Goal: Task Accomplishment & Management: Complete application form

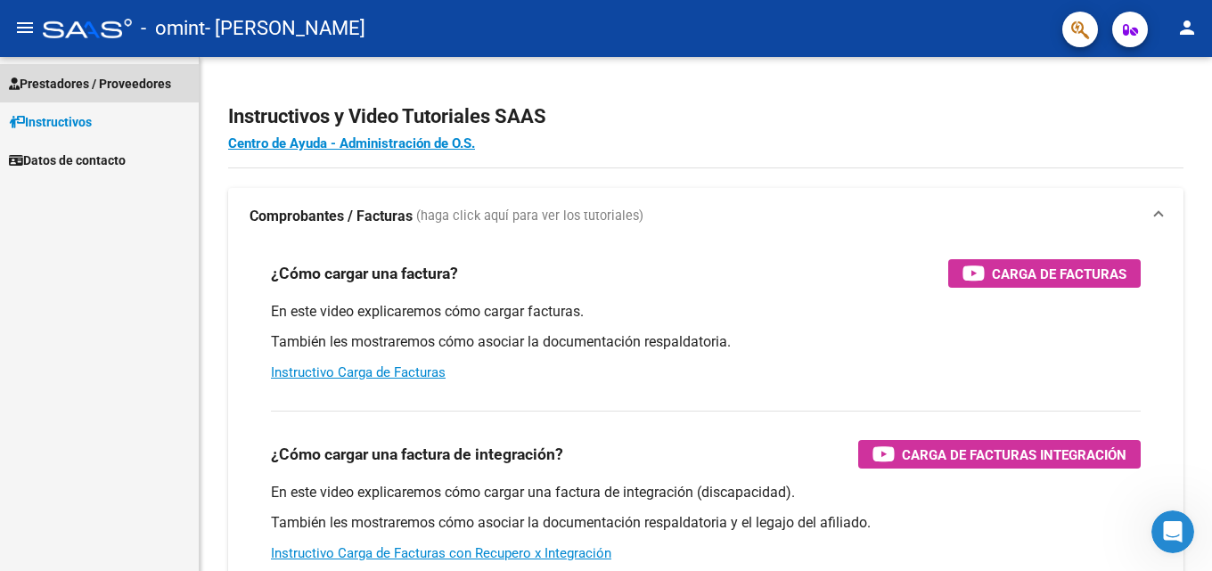
click at [88, 83] on span "Prestadores / Proveedores" at bounding box center [90, 84] width 162 height 20
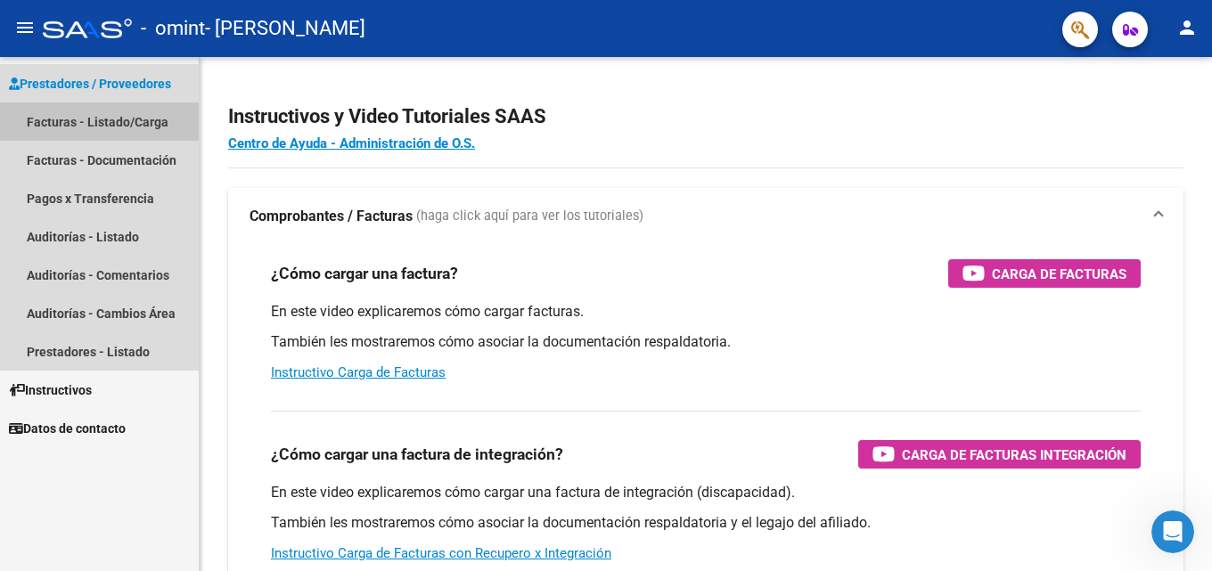
click at [94, 115] on link "Facturas - Listado/Carga" at bounding box center [99, 121] width 199 height 38
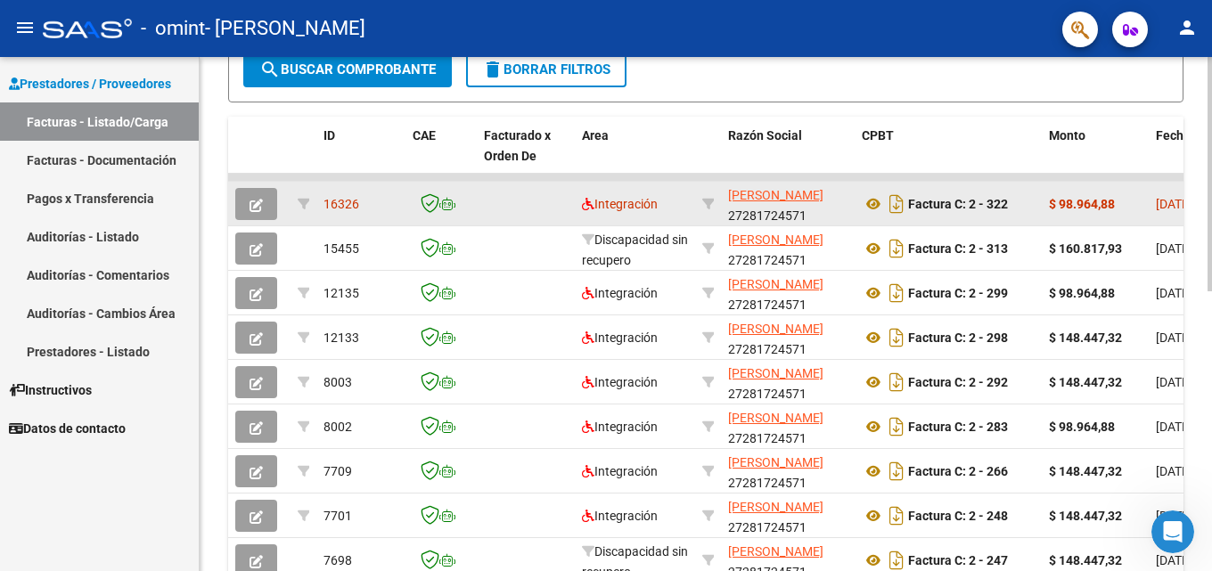
scroll to position [348, 0]
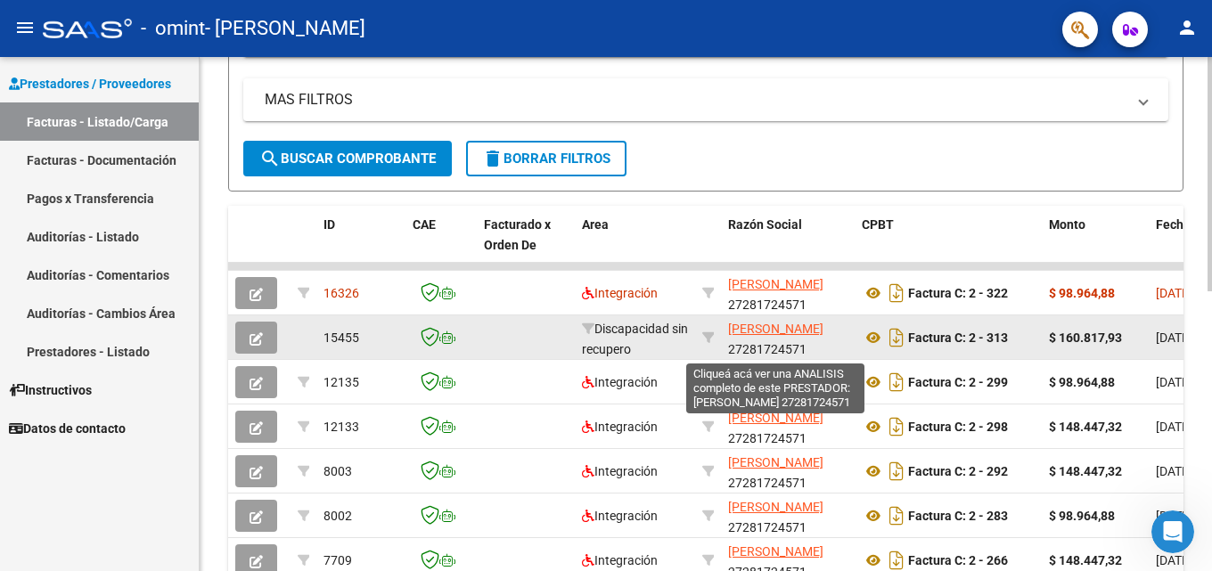
click at [750, 330] on span "[PERSON_NAME]" at bounding box center [775, 329] width 95 height 14
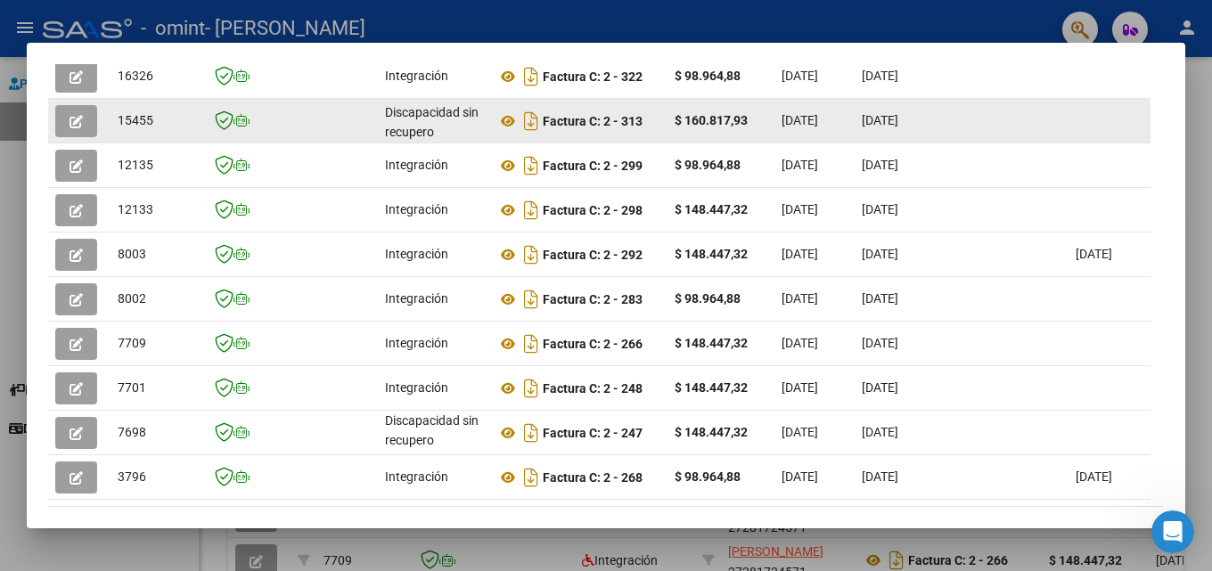
scroll to position [332, 0]
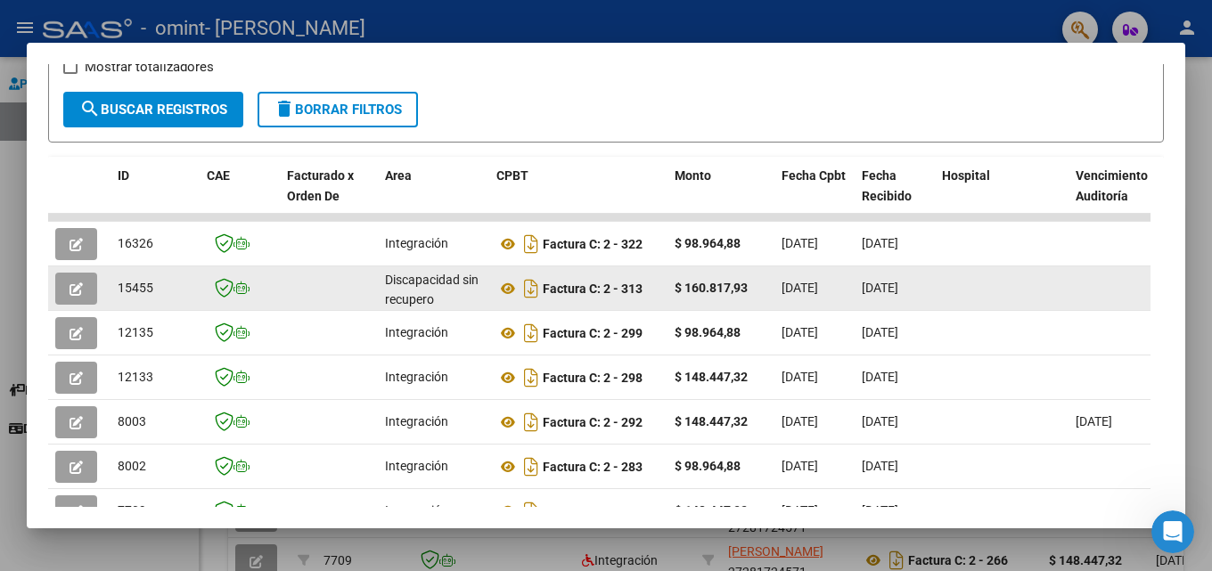
click at [78, 296] on icon "button" at bounding box center [76, 288] width 13 height 13
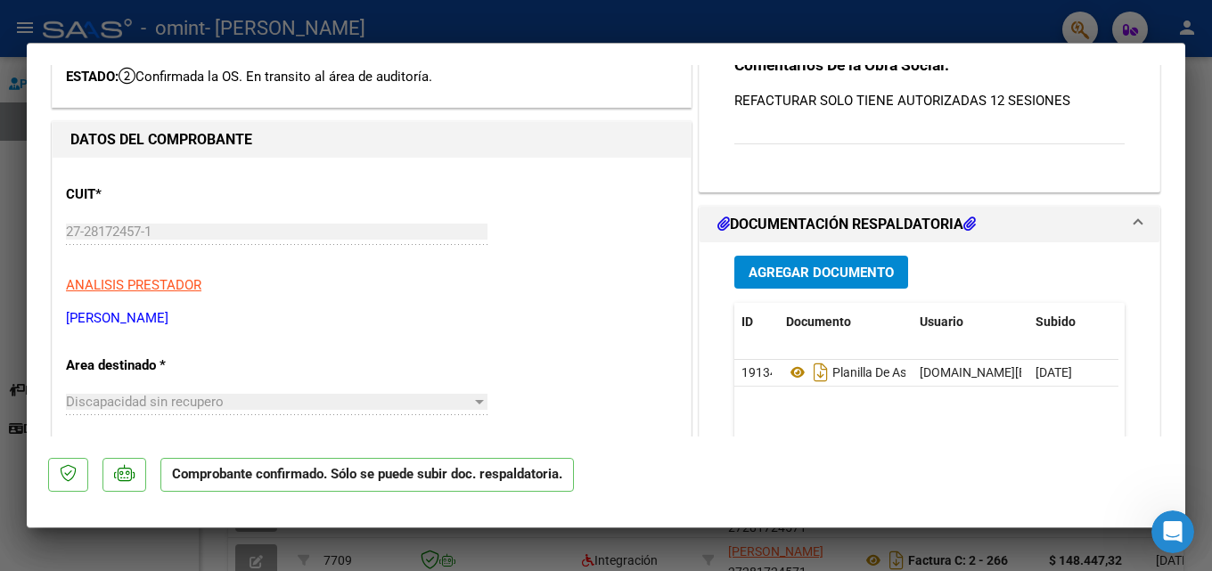
scroll to position [95, 0]
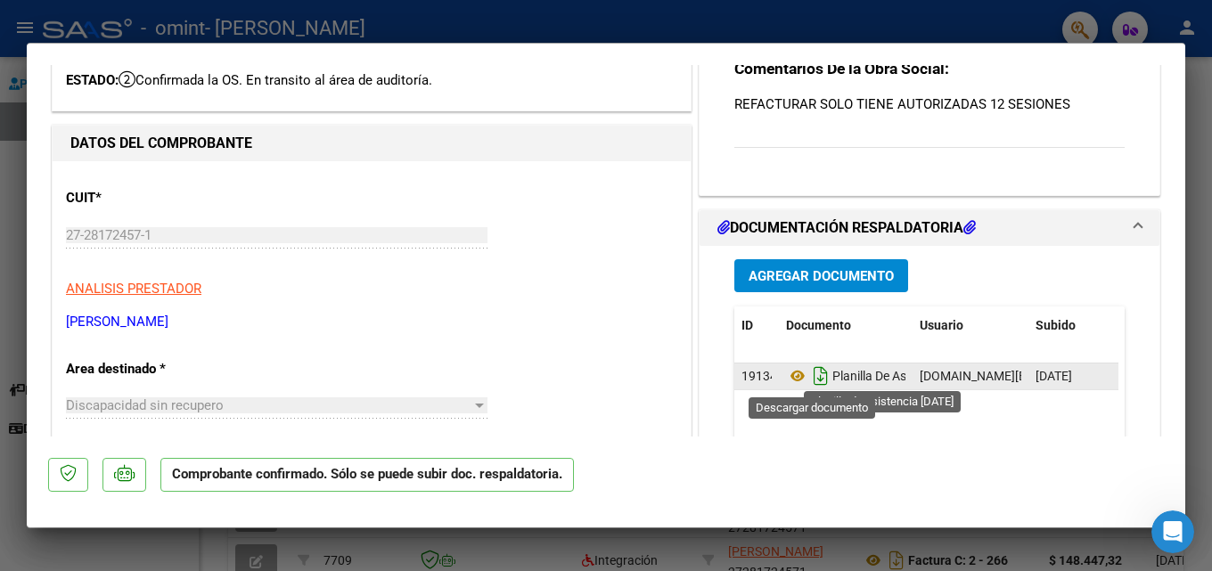
click at [809, 373] on icon "Descargar documento" at bounding box center [820, 376] width 23 height 29
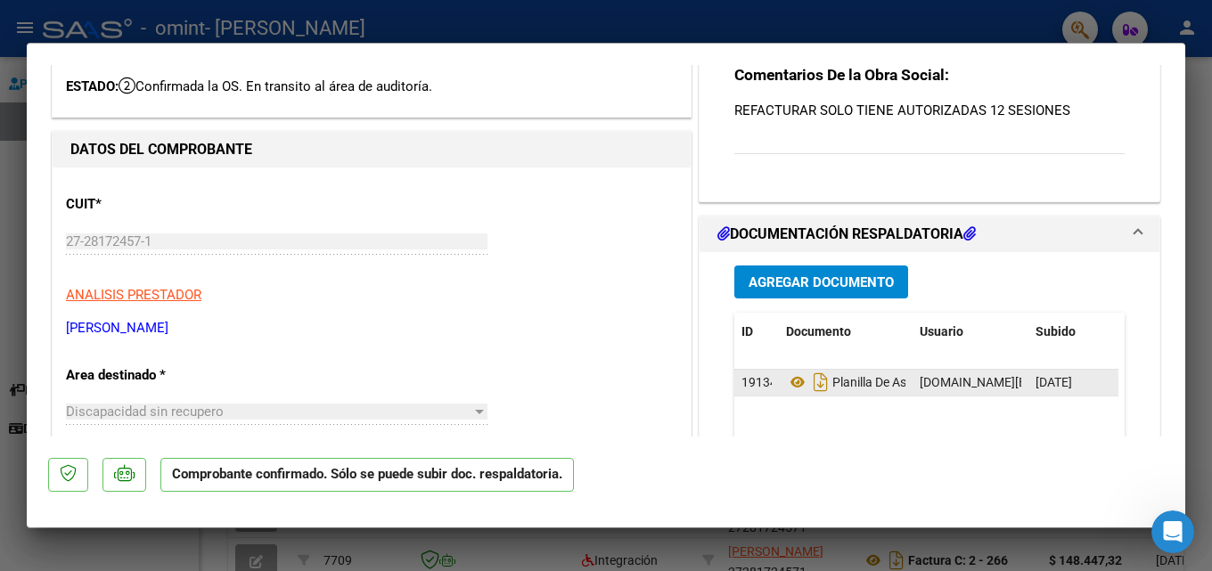
scroll to position [0, 0]
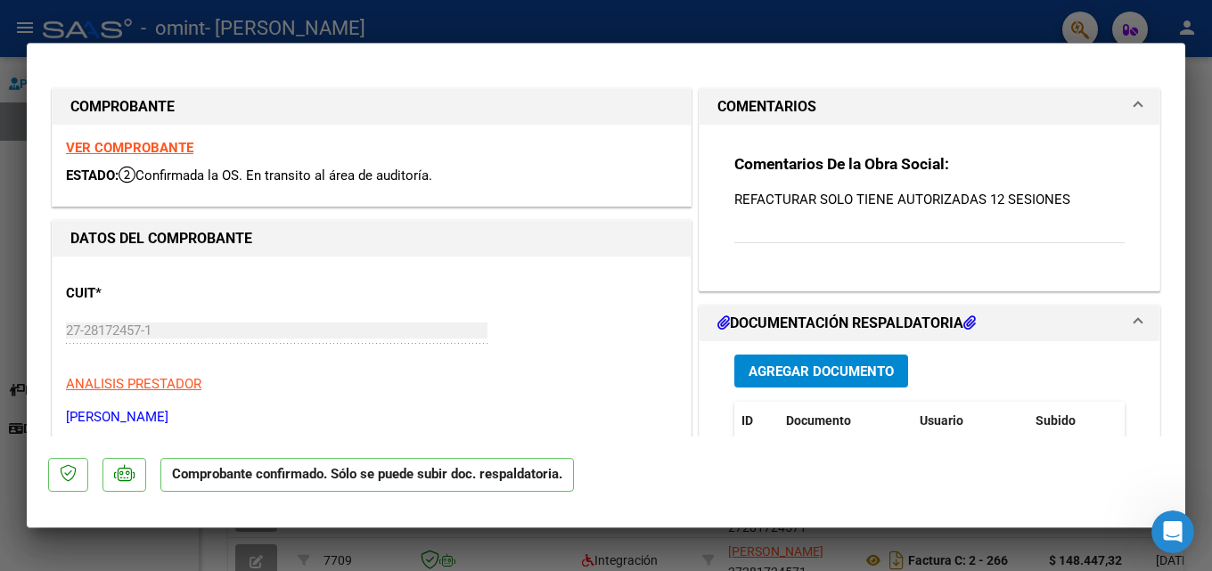
click at [899, 27] on div at bounding box center [606, 285] width 1212 height 571
type input "$ 0,00"
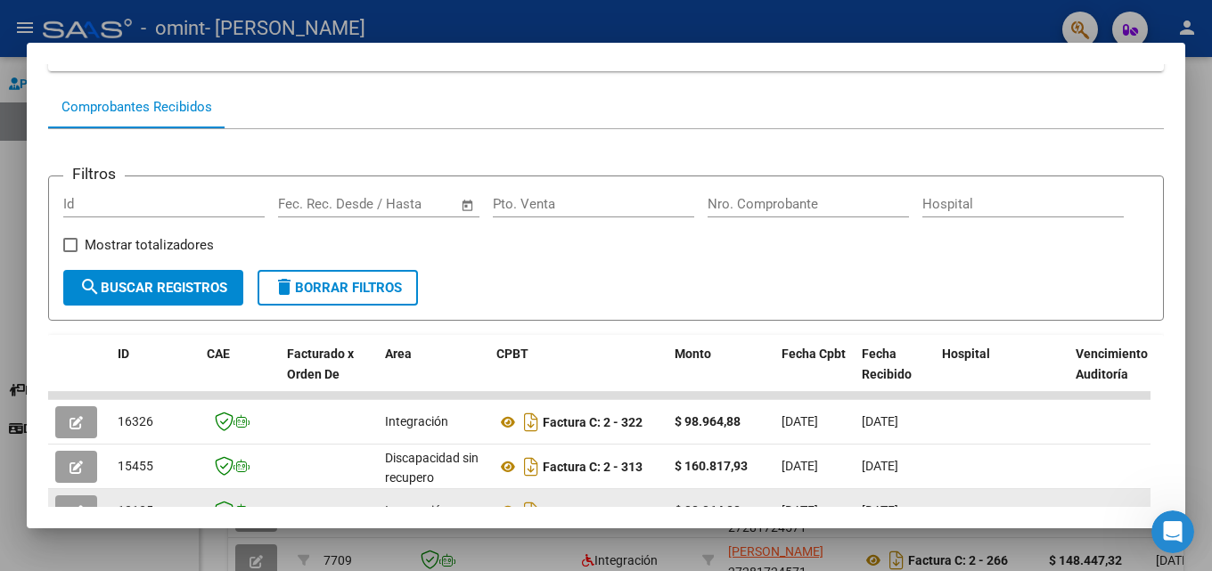
scroll to position [242, 0]
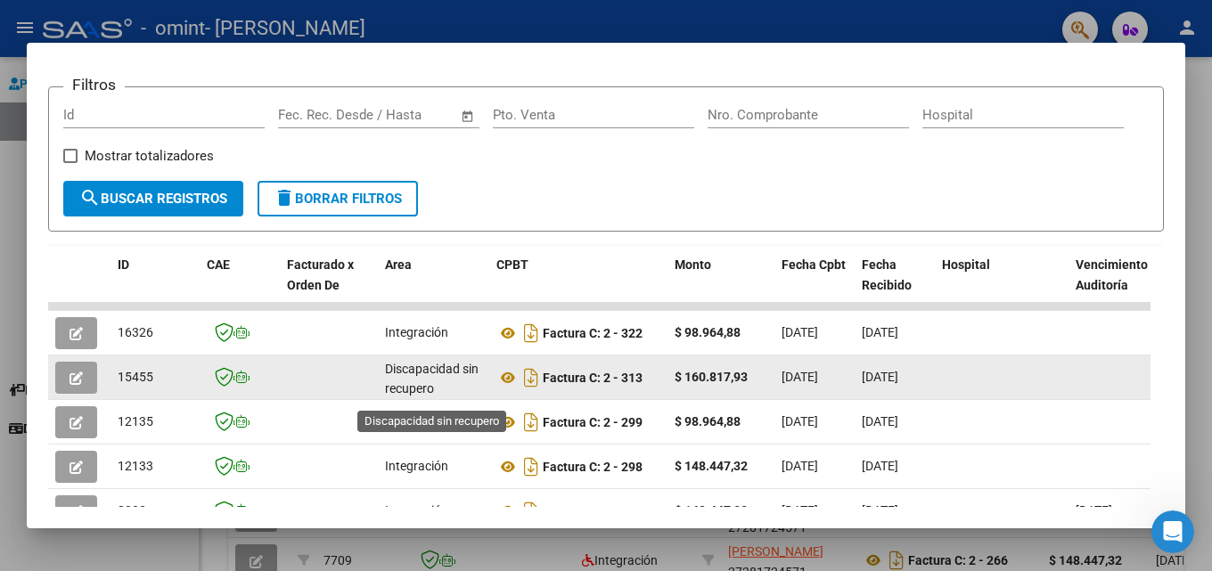
click at [417, 381] on span "Discapacidad sin recupero" at bounding box center [432, 379] width 94 height 35
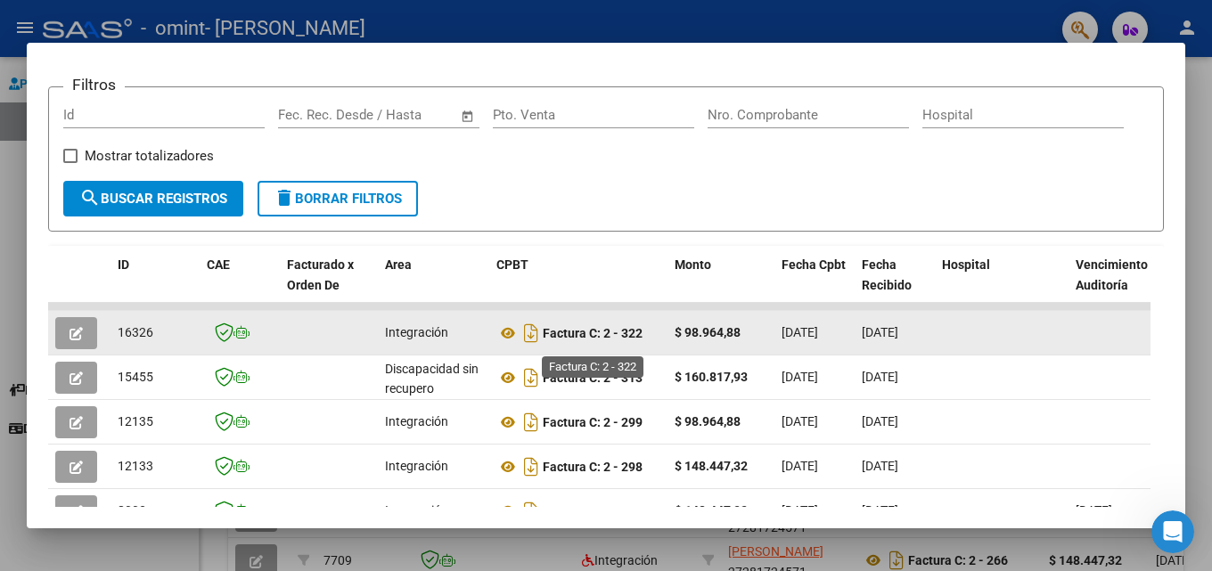
click at [639, 340] on strong "Factura C: 2 - 322" at bounding box center [593, 333] width 100 height 14
click at [76, 339] on icon "button" at bounding box center [76, 333] width 13 height 13
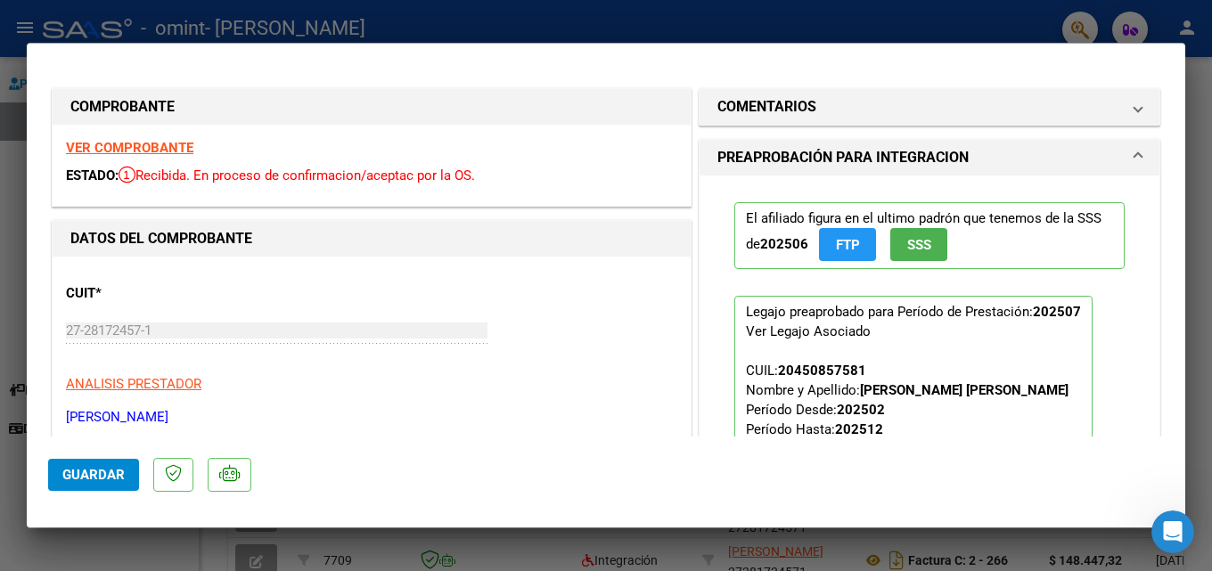
click at [553, 20] on div at bounding box center [606, 285] width 1212 height 571
type input "$ 0,00"
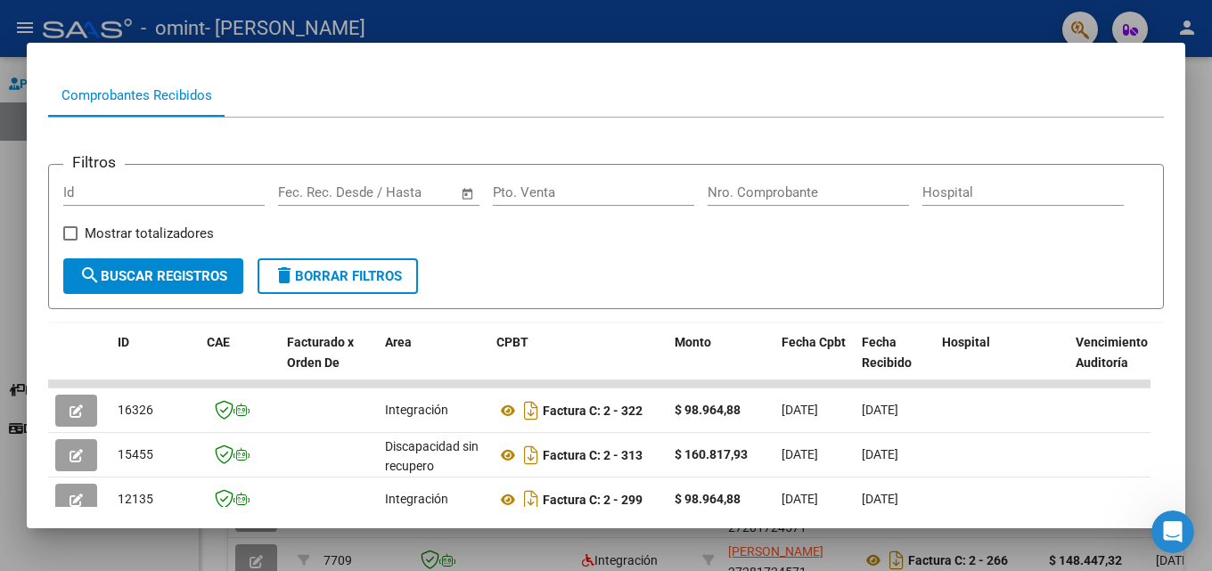
scroll to position [0, 0]
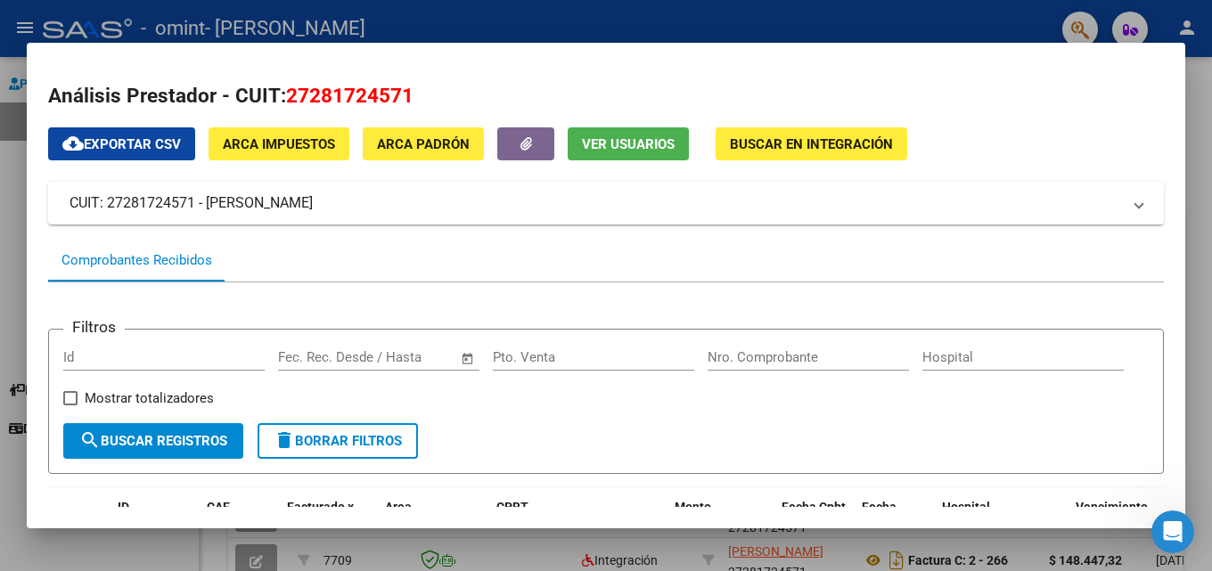
click at [992, 30] on div at bounding box center [606, 285] width 1212 height 571
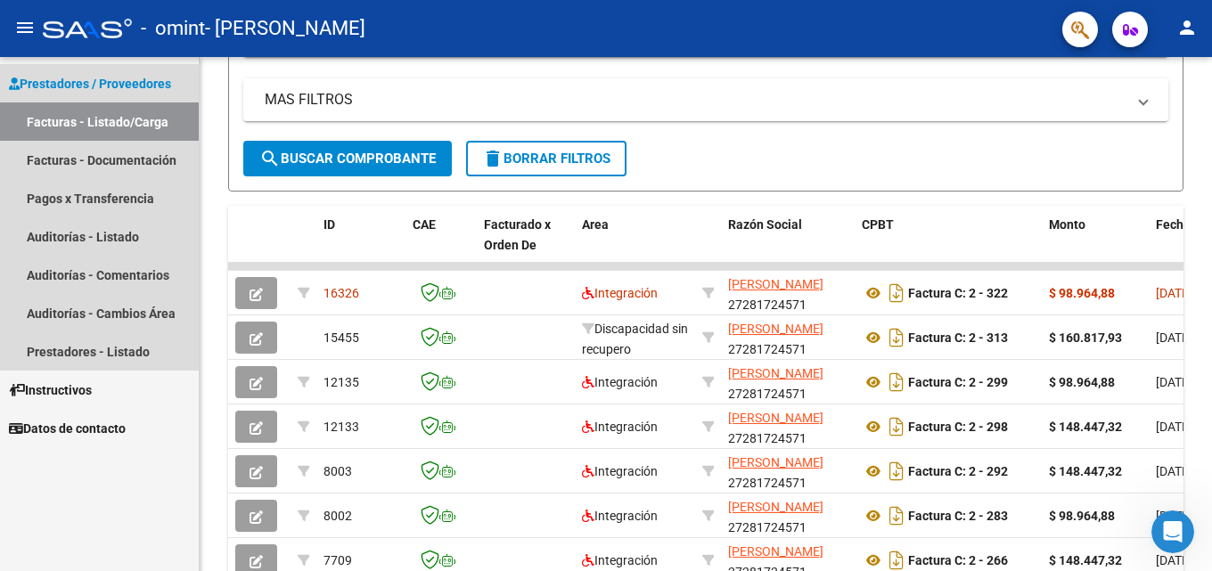
click at [113, 115] on link "Facturas - Listado/Carga" at bounding box center [99, 121] width 199 height 38
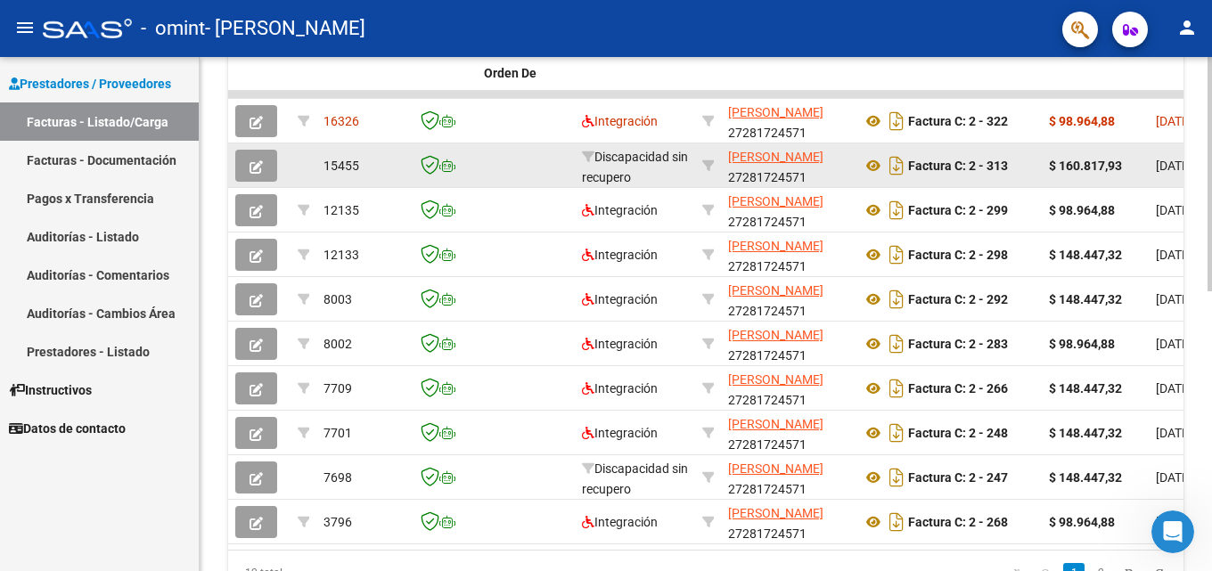
scroll to position [616, 0]
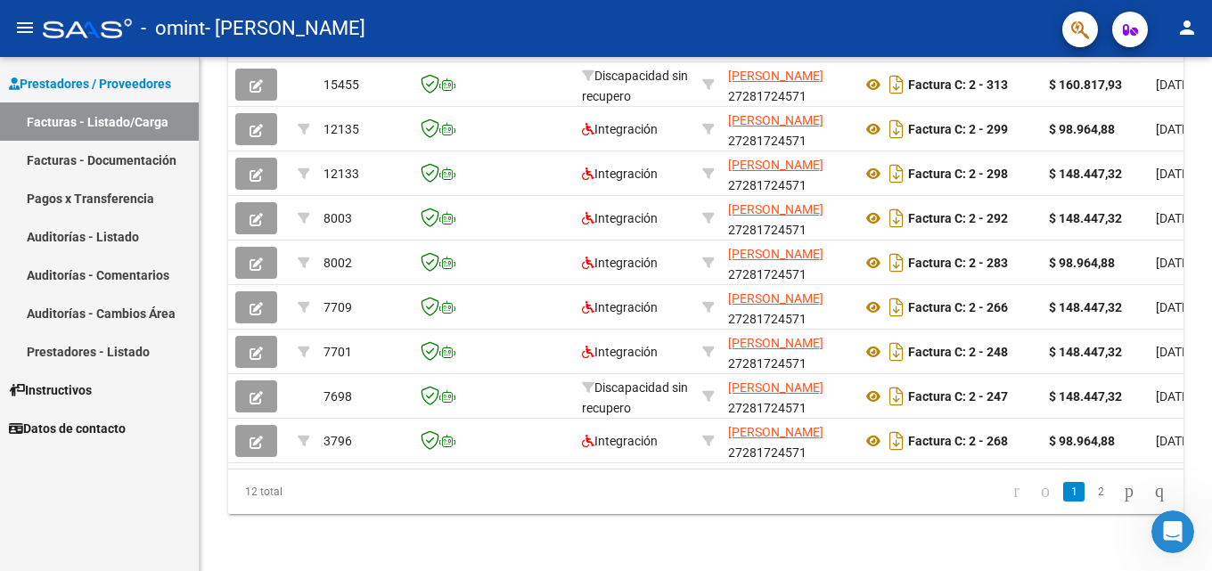
click at [112, 160] on link "Facturas - Documentación" at bounding box center [99, 160] width 199 height 38
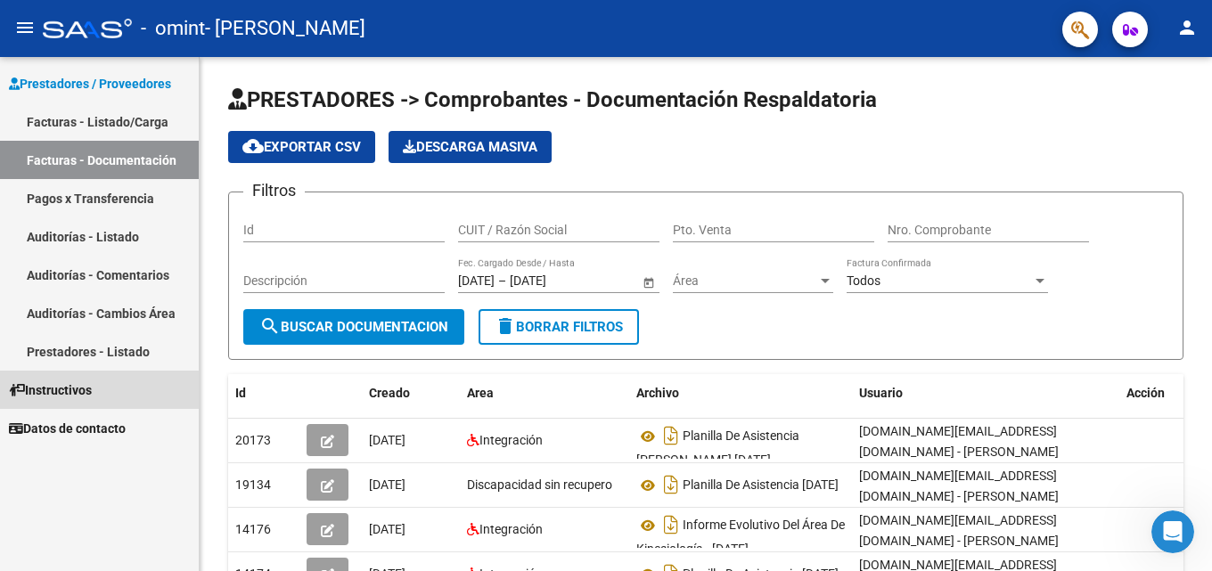
click at [74, 392] on span "Instructivos" at bounding box center [50, 391] width 83 height 20
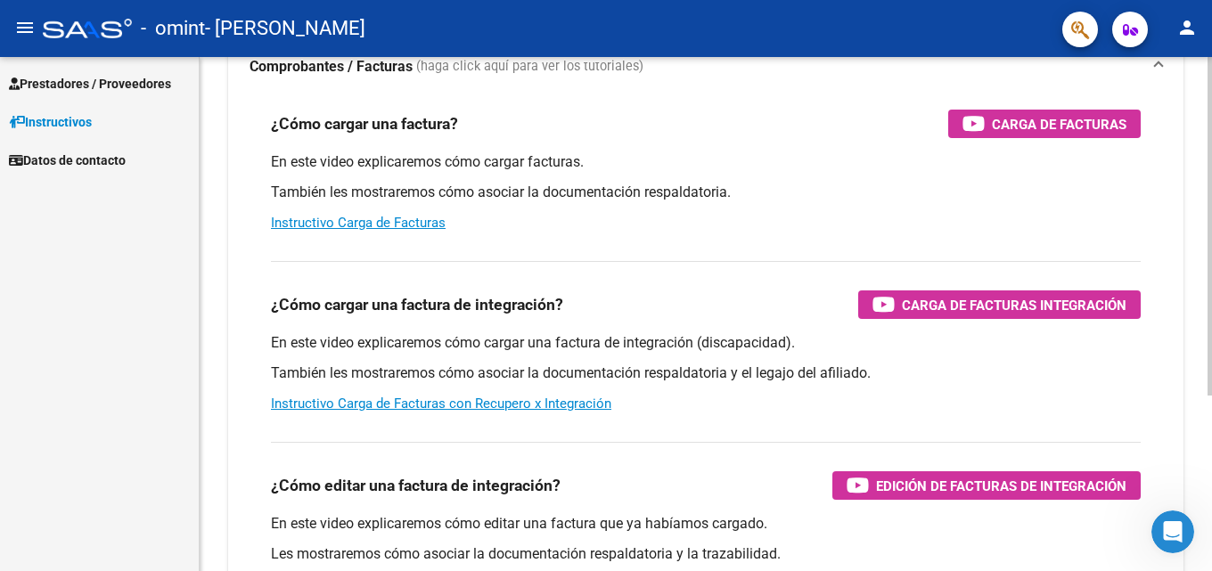
scroll to position [178, 0]
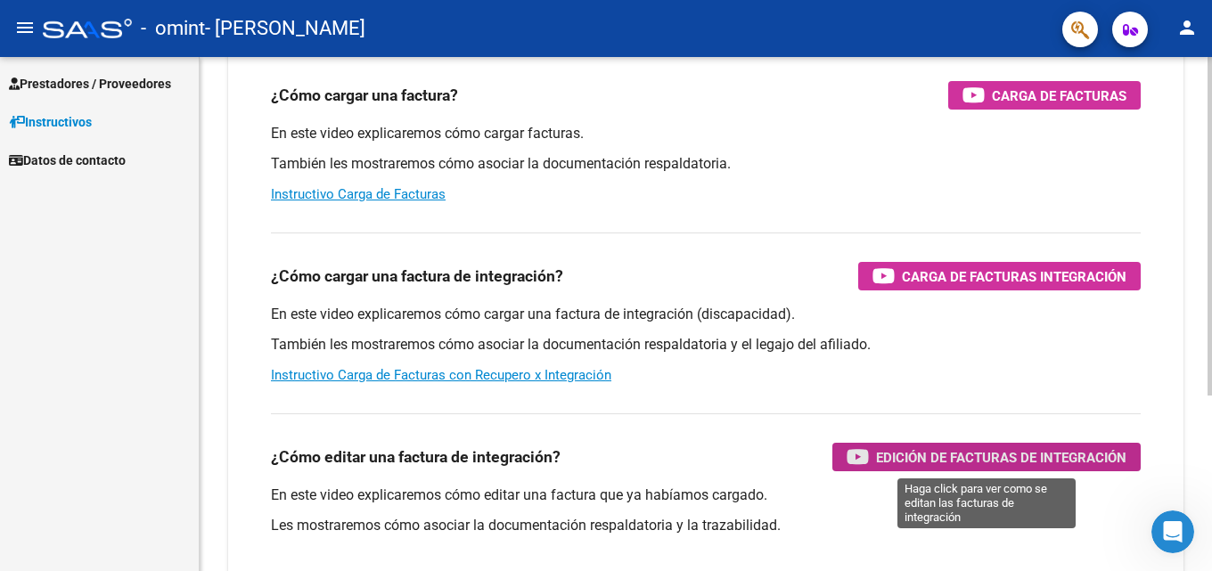
click at [1010, 446] on span "Edición de Facturas de integración" at bounding box center [1001, 457] width 250 height 22
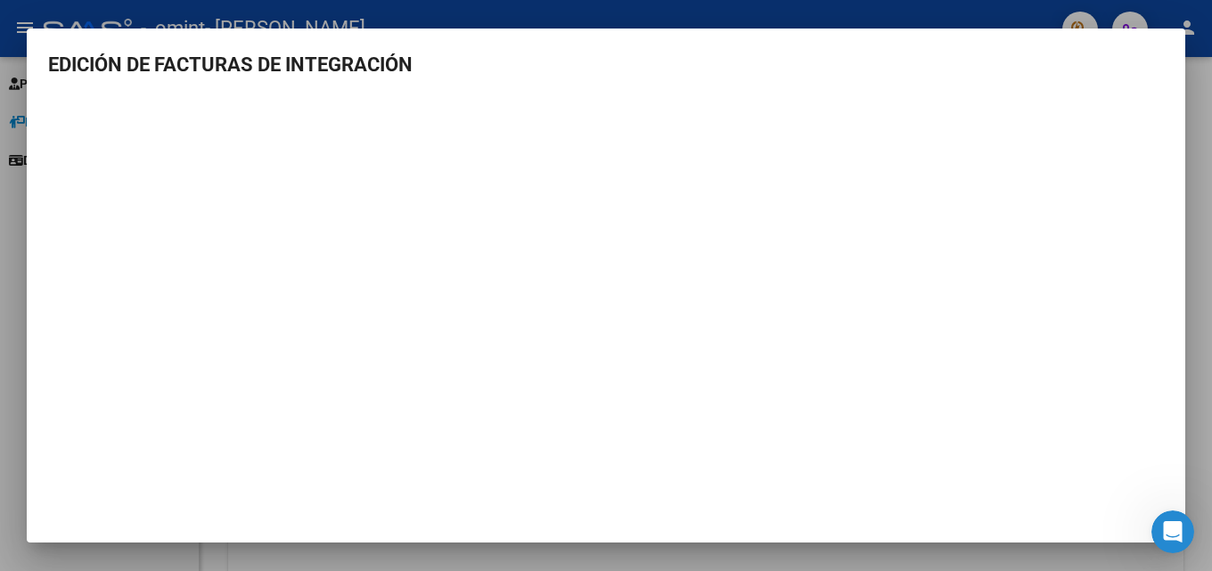
click at [1039, 11] on div at bounding box center [606, 285] width 1212 height 571
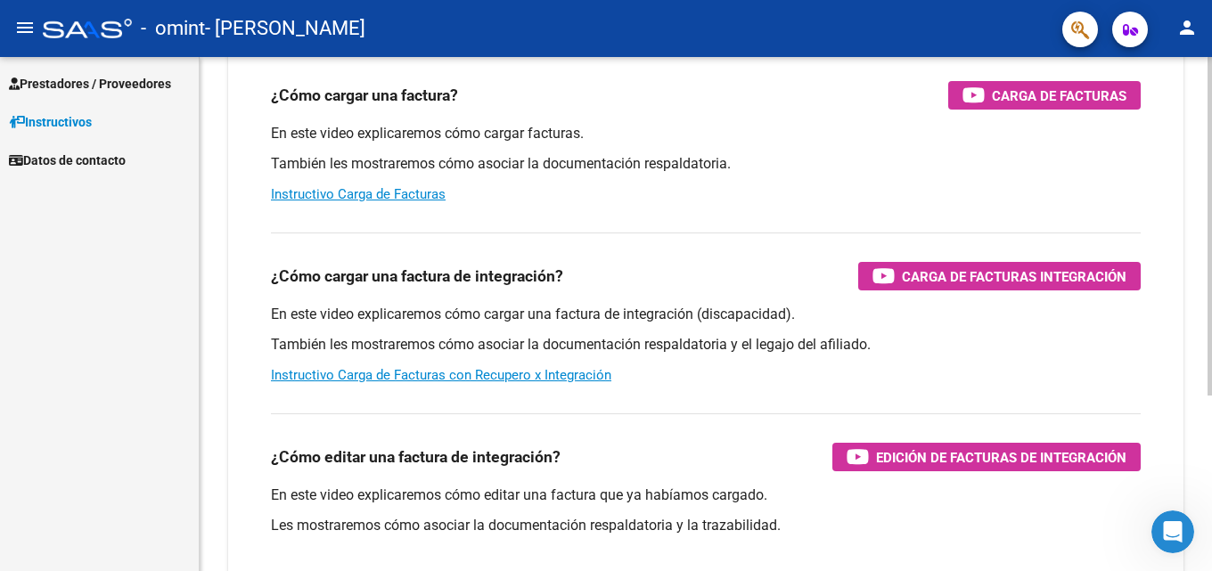
scroll to position [0, 0]
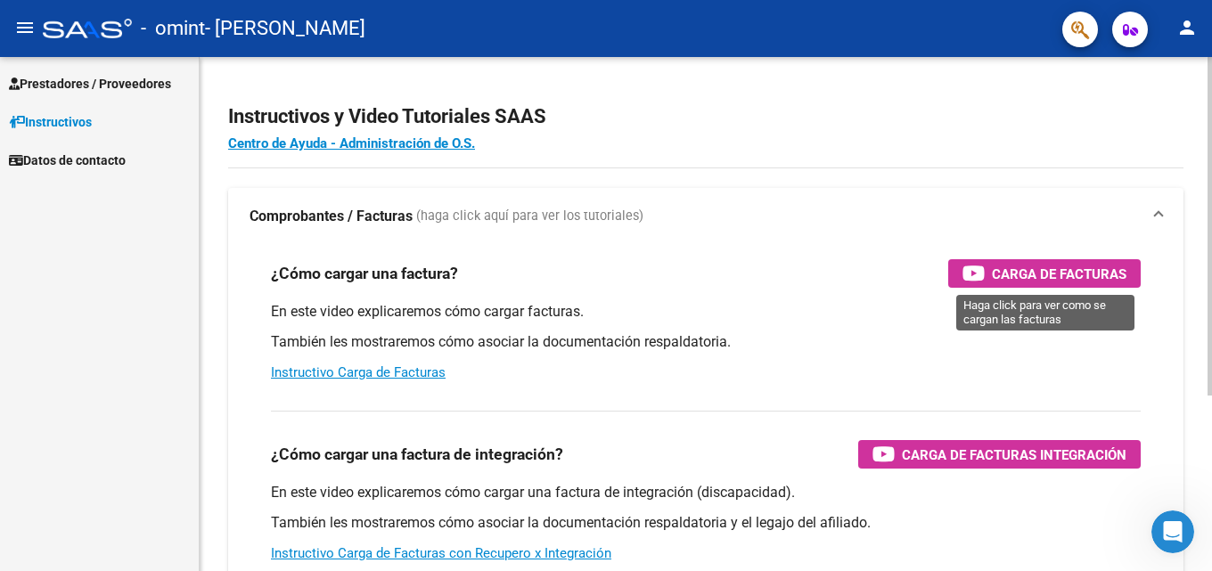
click at [1056, 276] on span "Carga de Facturas" at bounding box center [1059, 274] width 135 height 22
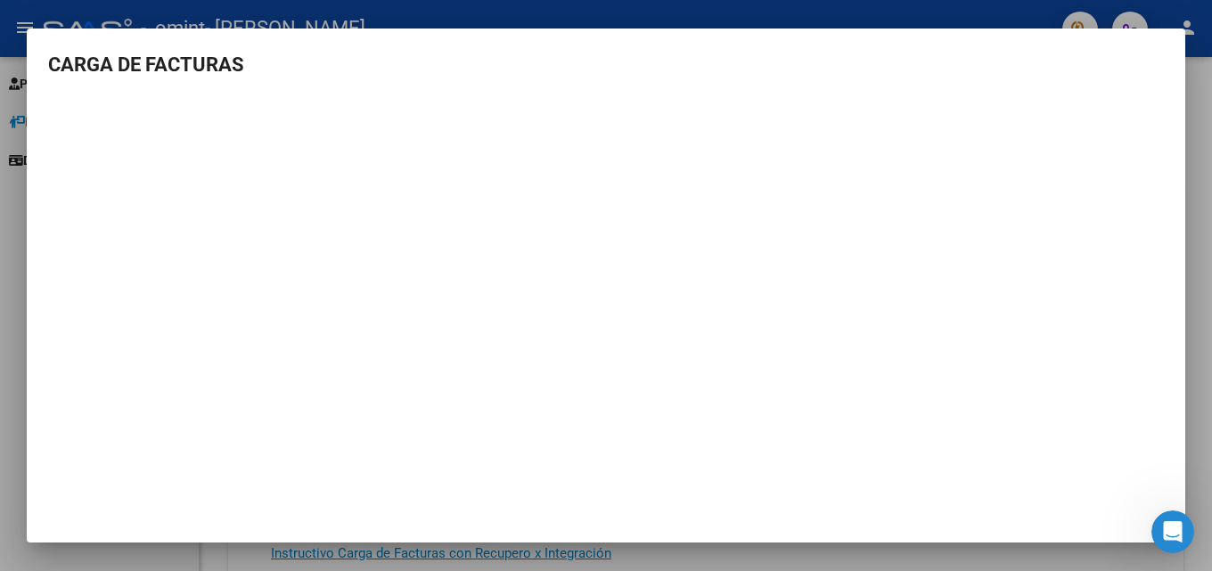
click at [880, 25] on div at bounding box center [606, 285] width 1212 height 571
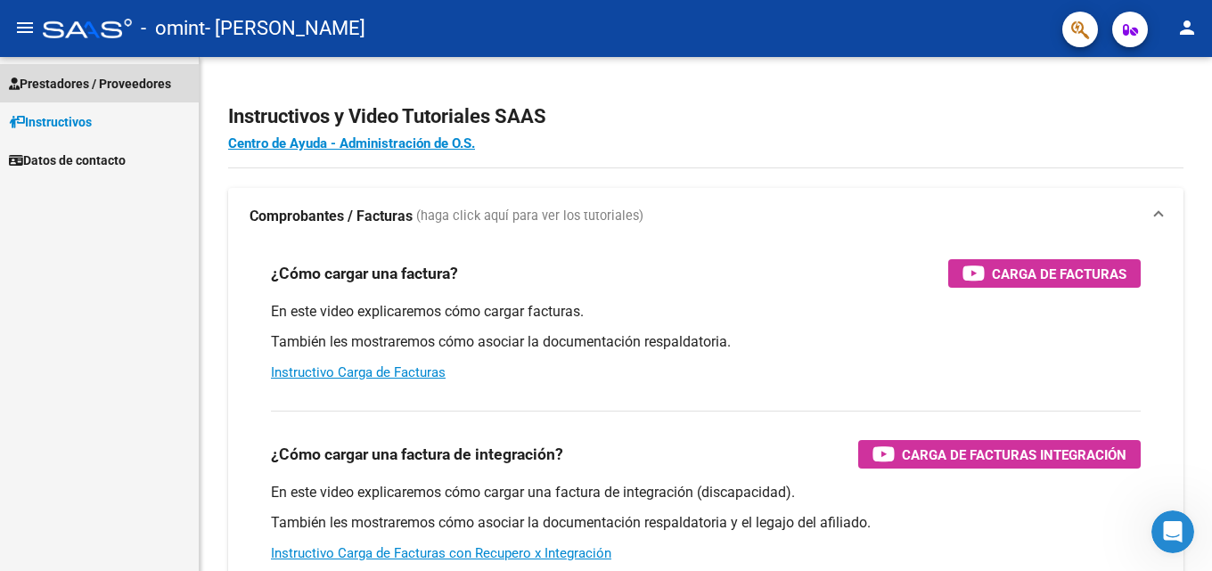
click at [78, 84] on span "Prestadores / Proveedores" at bounding box center [90, 84] width 162 height 20
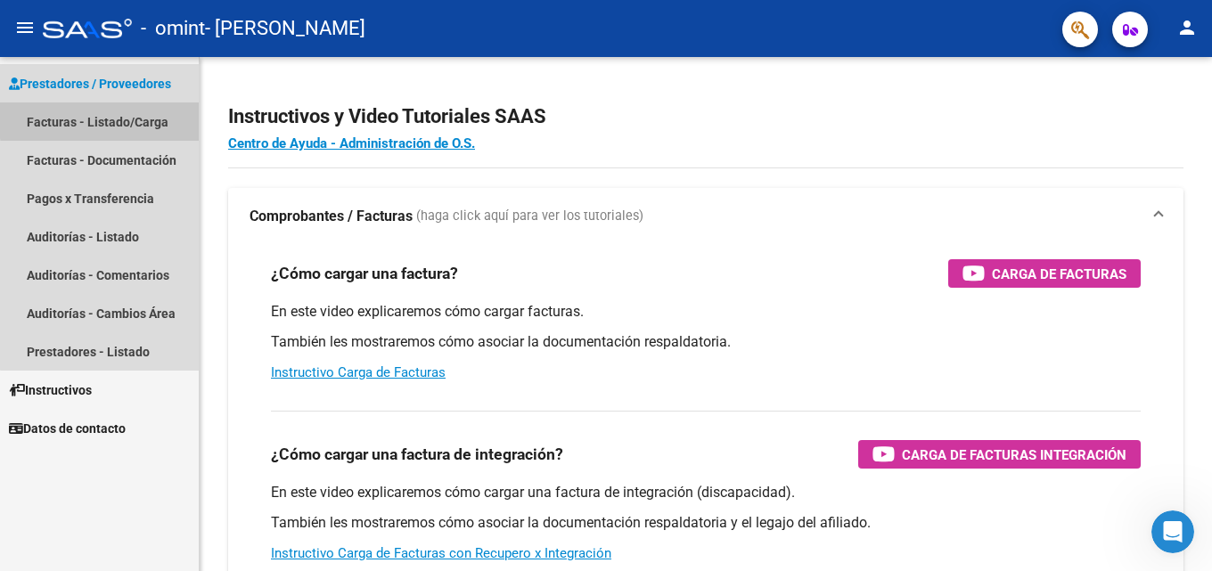
click at [102, 119] on link "Facturas - Listado/Carga" at bounding box center [99, 121] width 199 height 38
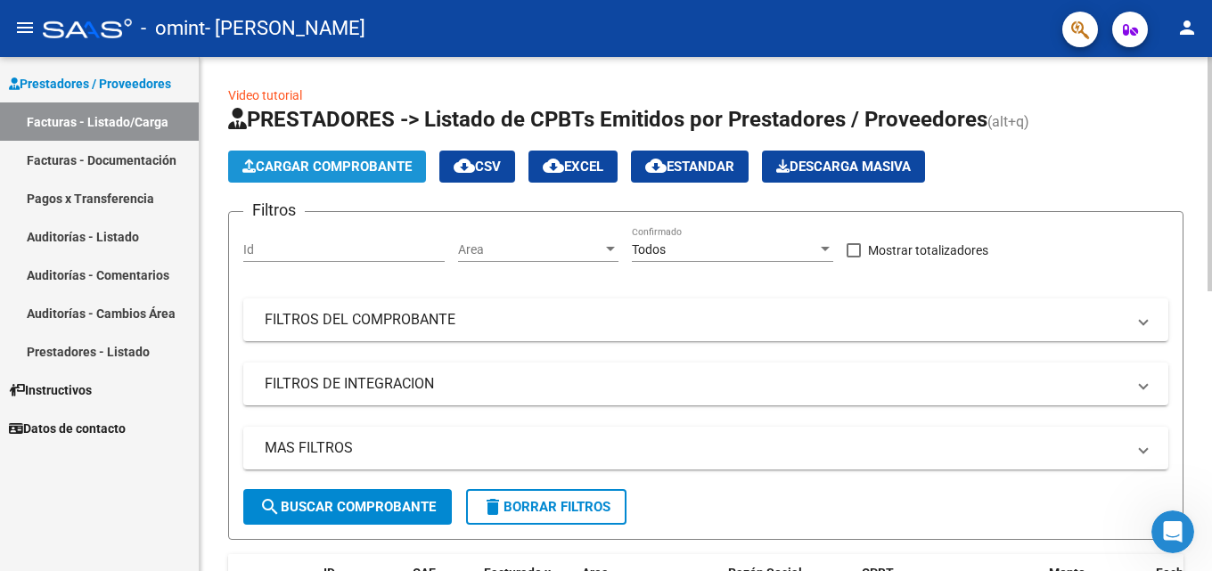
click at [309, 166] on span "Cargar Comprobante" at bounding box center [326, 167] width 169 height 16
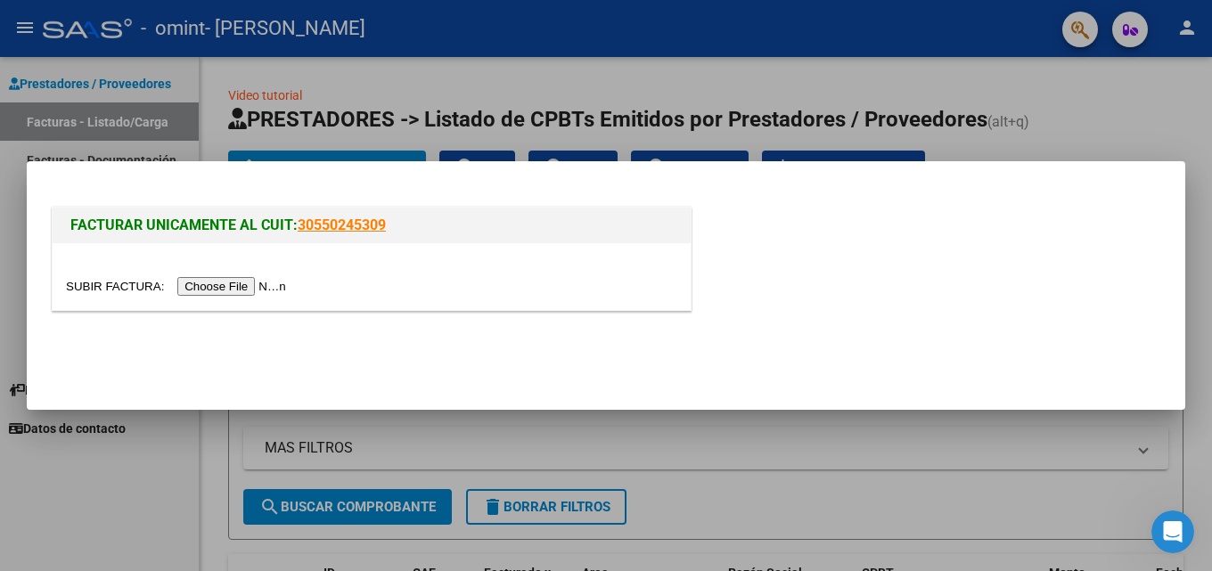
click at [256, 287] on input "file" at bounding box center [178, 286] width 225 height 19
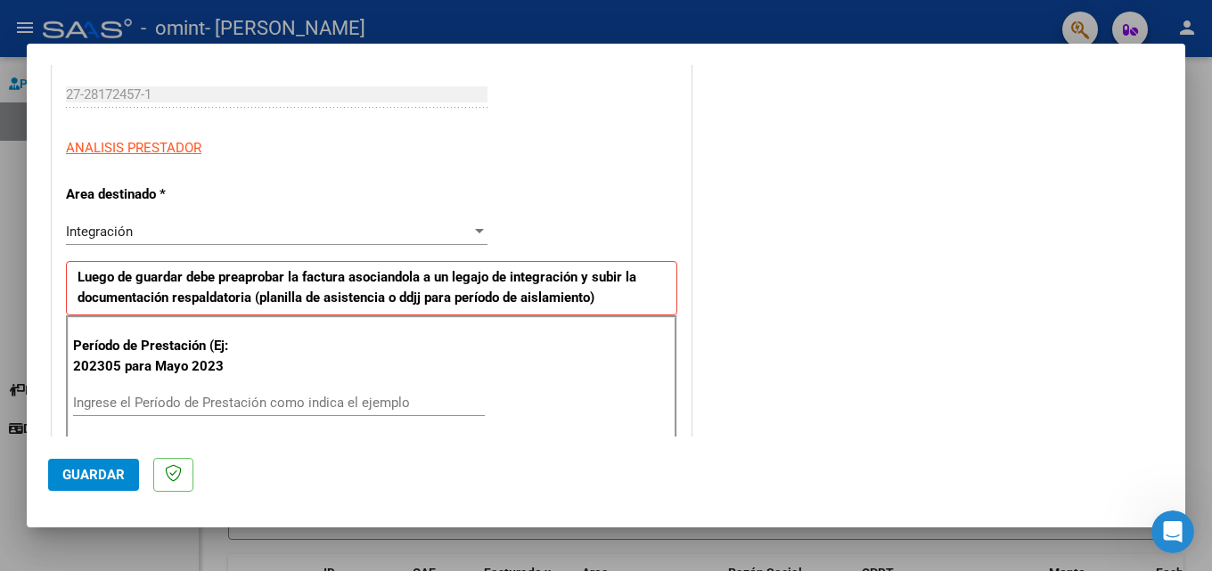
scroll to position [356, 0]
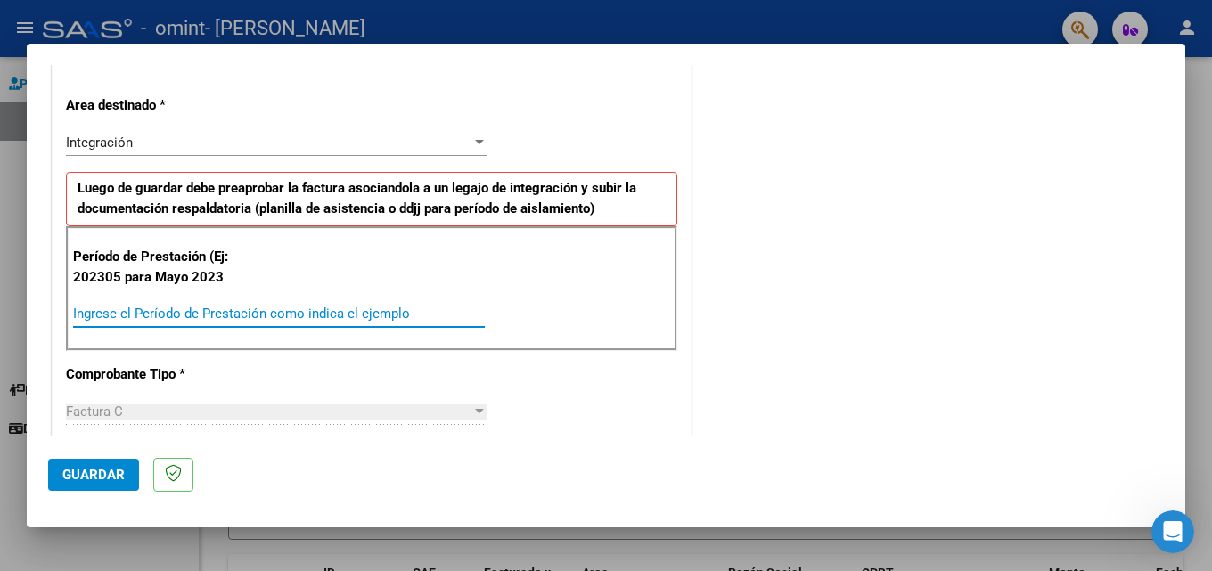
click at [246, 311] on input "Ingrese el Período de Prestación como indica el ejemplo" at bounding box center [279, 314] width 412 height 16
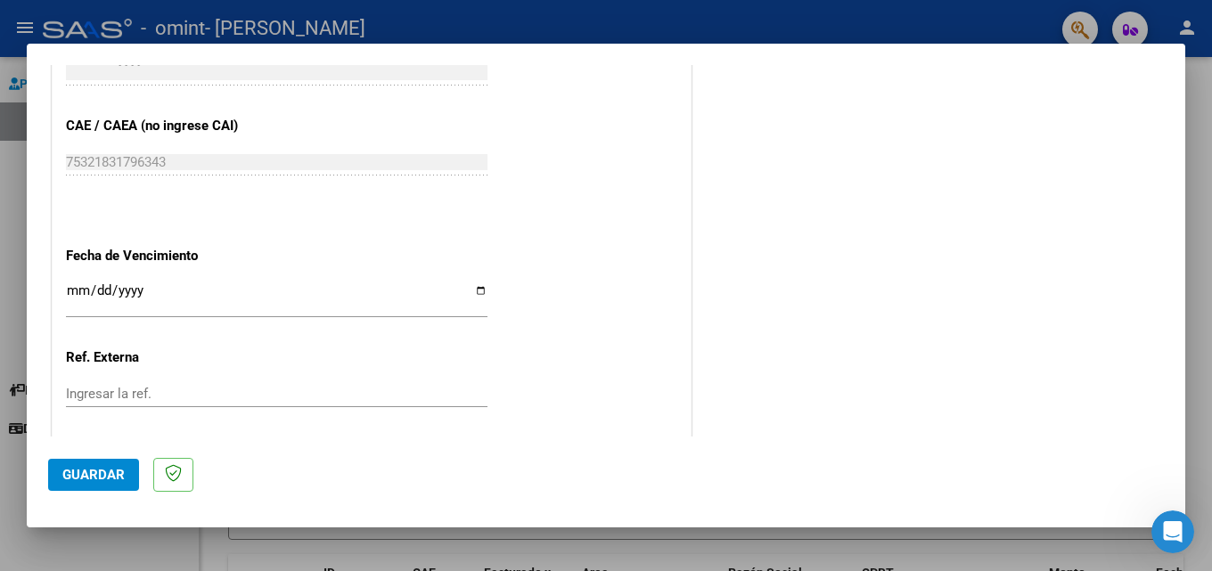
scroll to position [1163, 0]
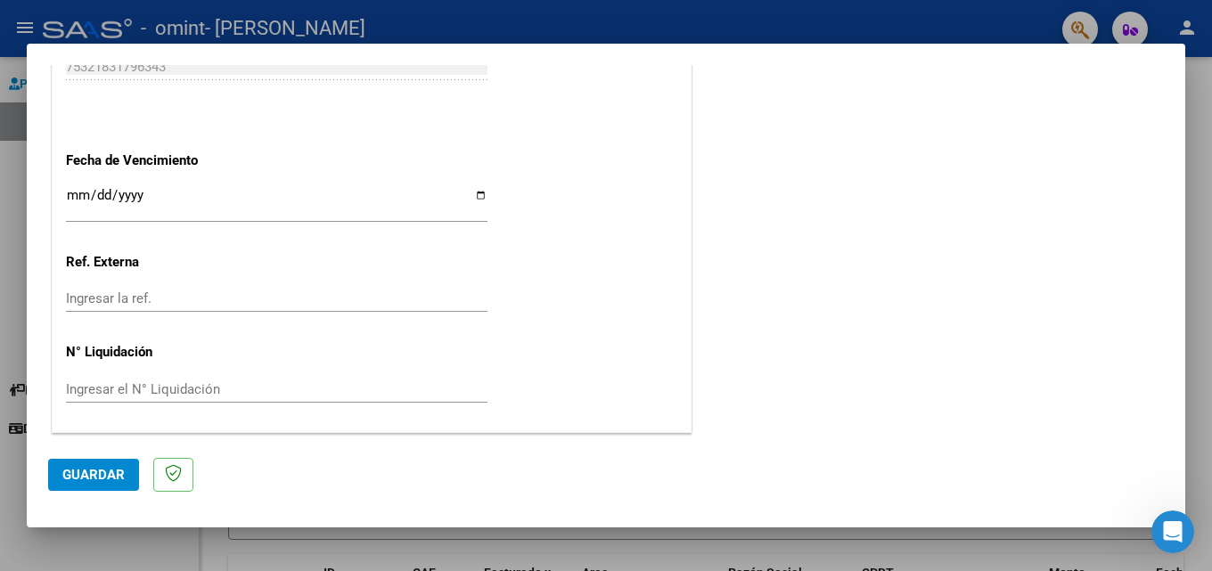
type input "202507"
click at [102, 473] on span "Guardar" at bounding box center [93, 475] width 62 height 16
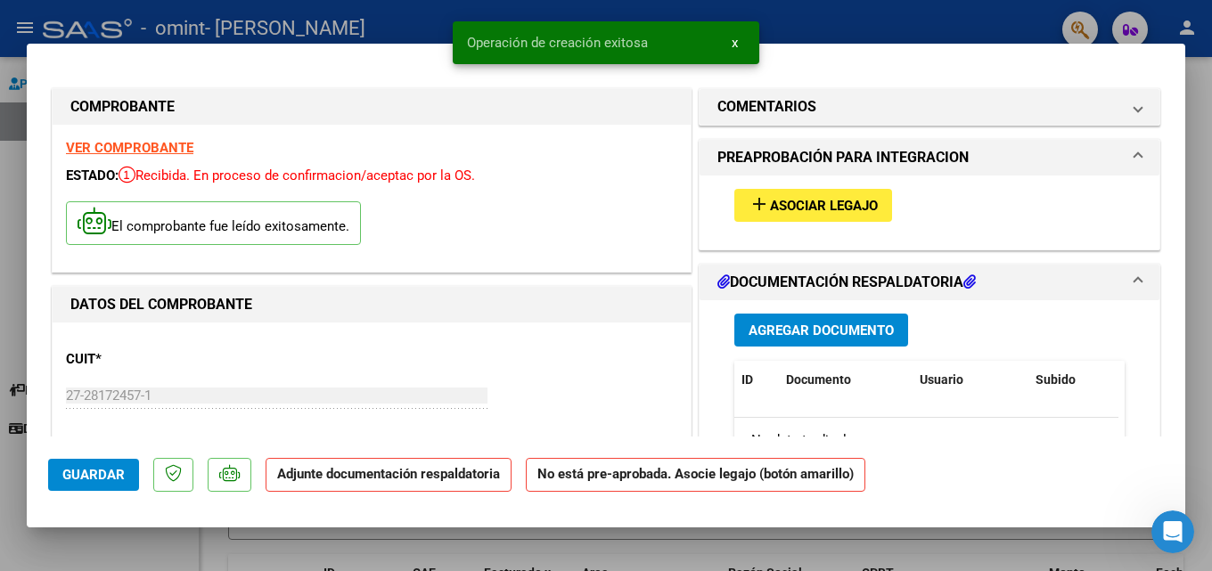
click at [781, 214] on span "Asociar Legajo" at bounding box center [824, 206] width 108 height 16
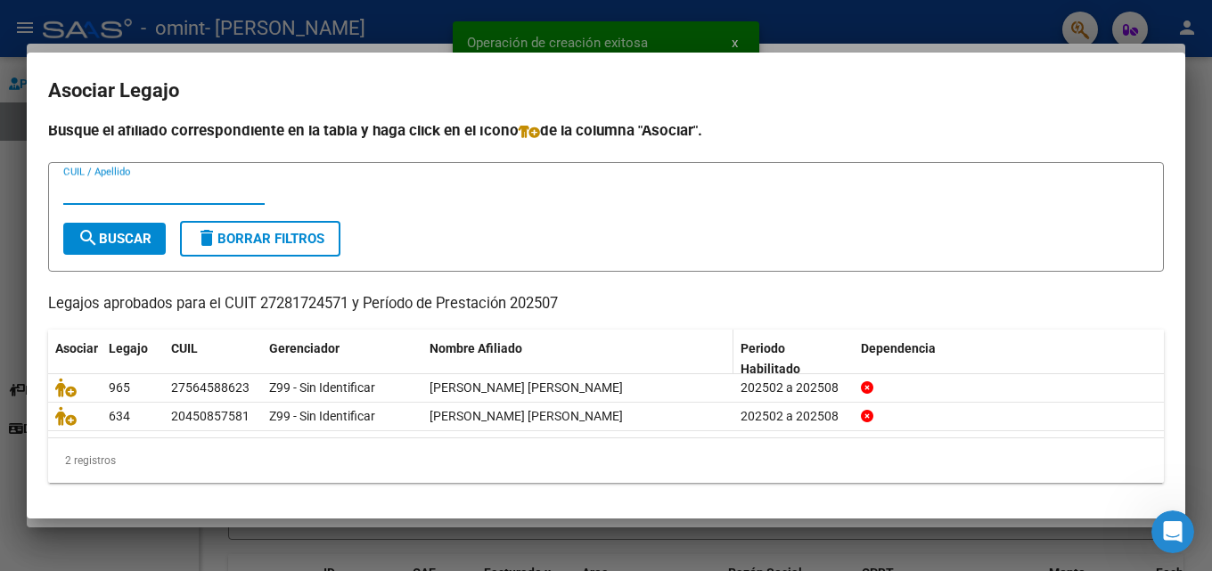
scroll to position [9, 0]
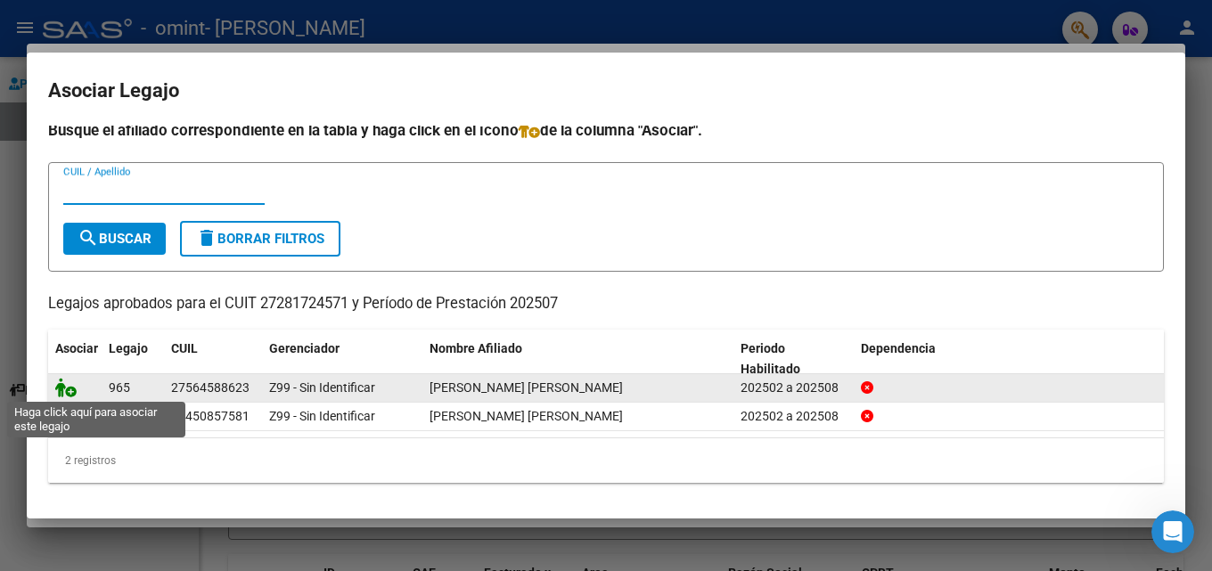
click at [72, 392] on icon at bounding box center [65, 388] width 21 height 20
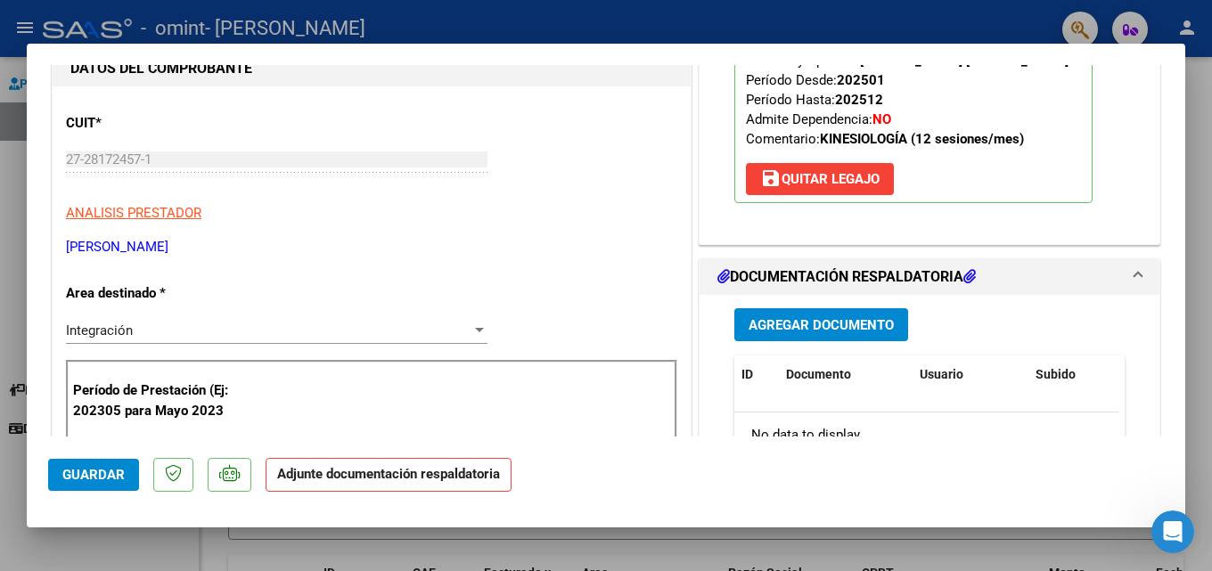
scroll to position [267, 0]
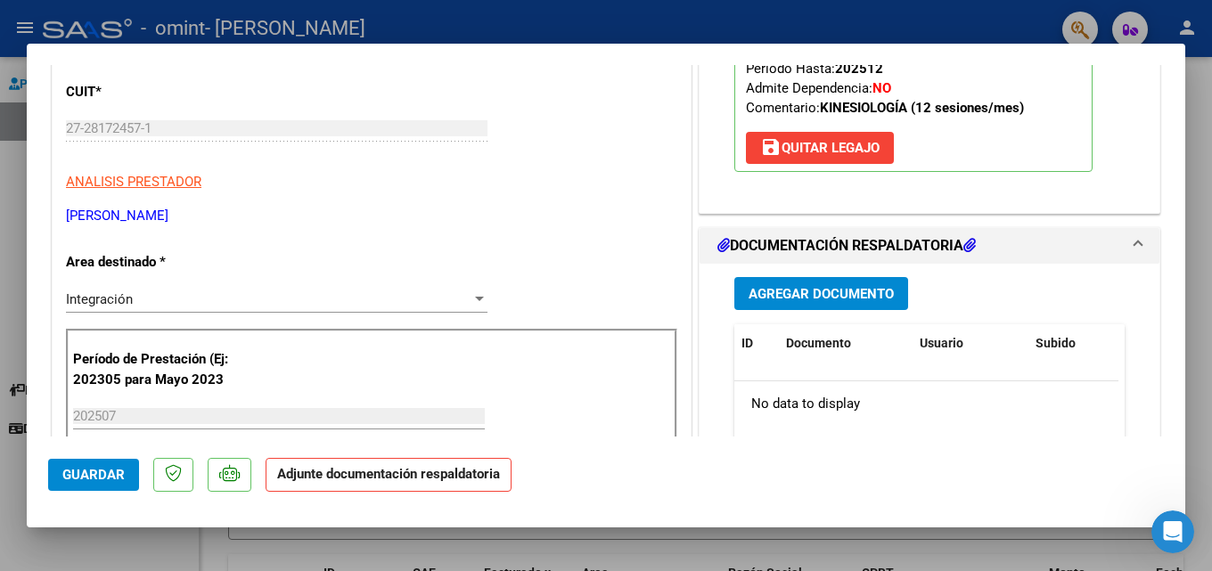
click at [409, 482] on p "Adjunte documentación respaldatoria" at bounding box center [389, 475] width 246 height 35
click at [799, 296] on span "Agregar Documento" at bounding box center [821, 294] width 145 height 16
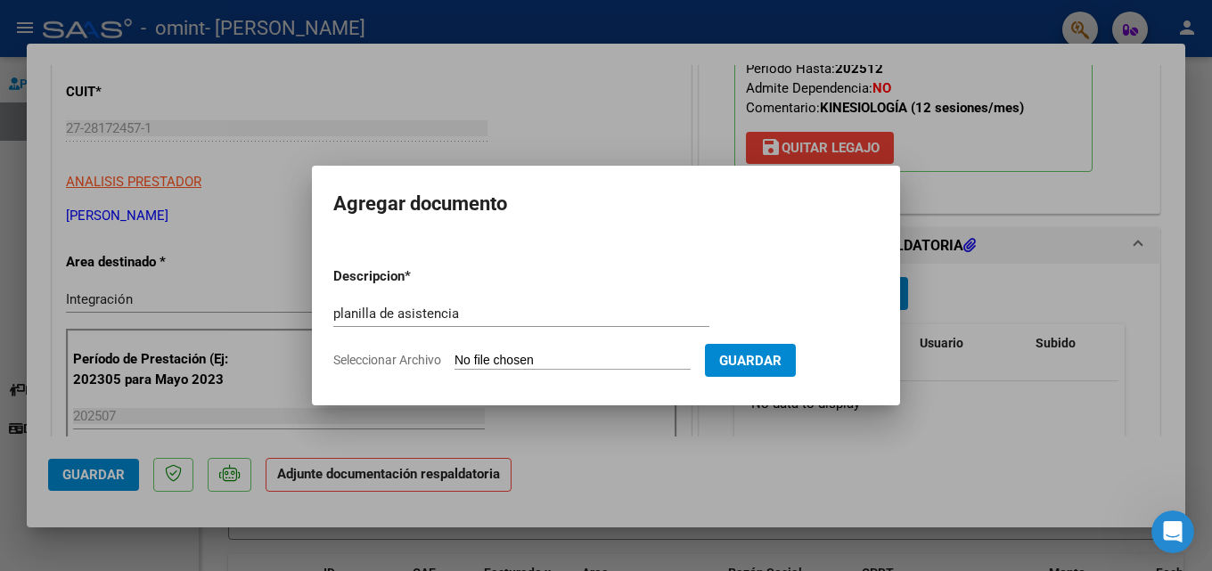
click at [495, 361] on input "Seleccionar Archivo" at bounding box center [572, 361] width 236 height 17
click at [483, 313] on input "planilla de asistencia" at bounding box center [521, 314] width 376 height 16
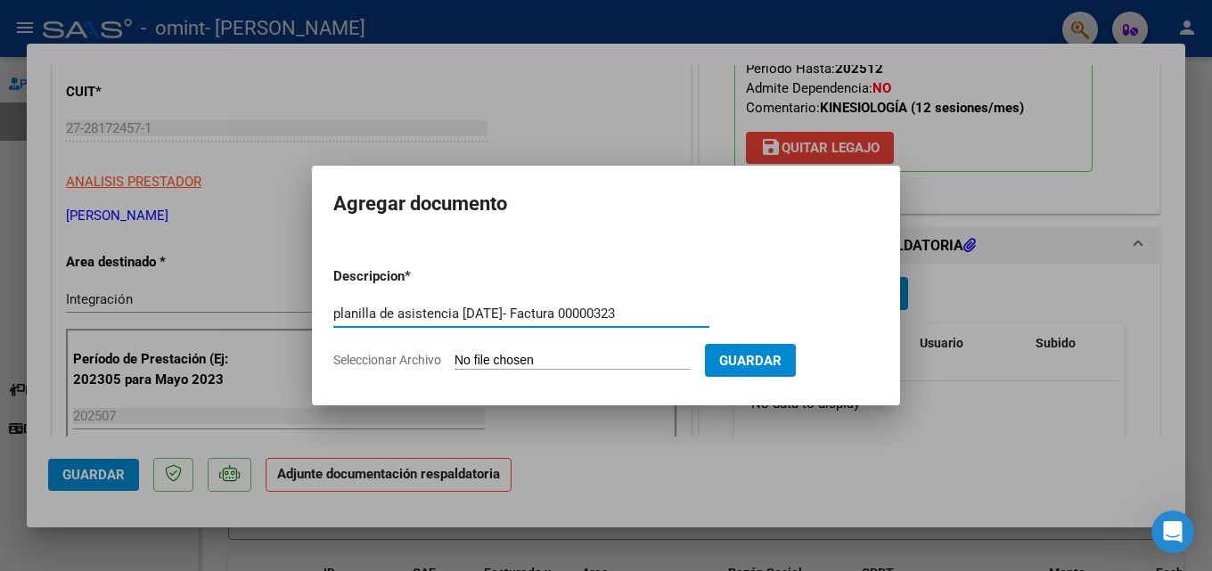
type input "planilla de asistencia [DATE]- Factura 00000323"
click at [532, 354] on input "Seleccionar Archivo" at bounding box center [572, 361] width 236 height 17
type input "C:\fakepath\[PERSON_NAME][DATE].pdf"
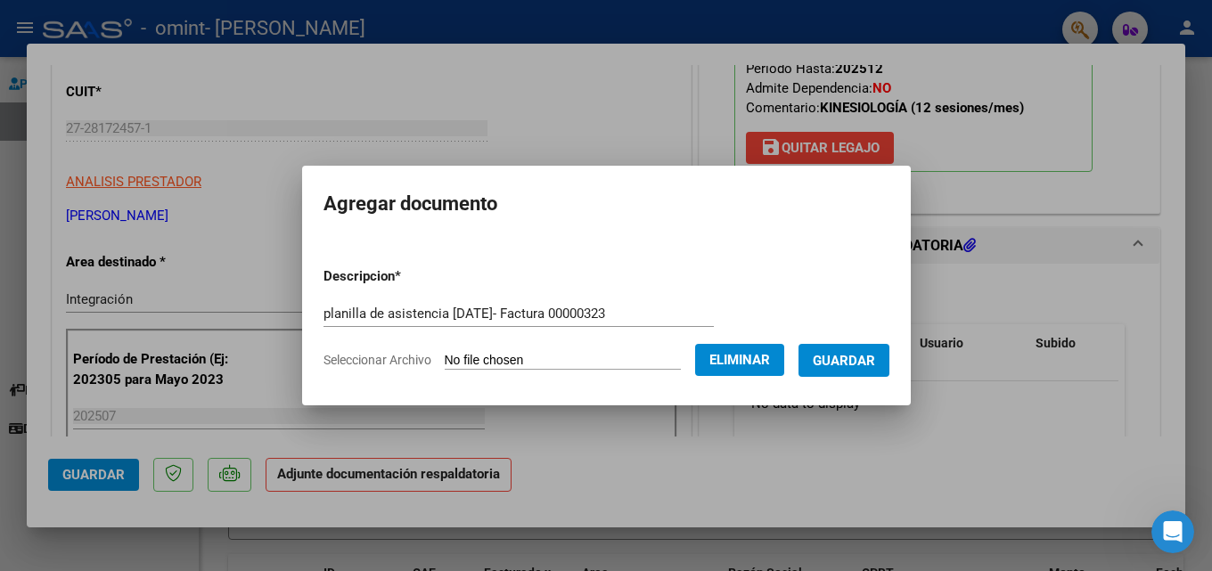
click at [841, 363] on span "Guardar" at bounding box center [844, 361] width 62 height 16
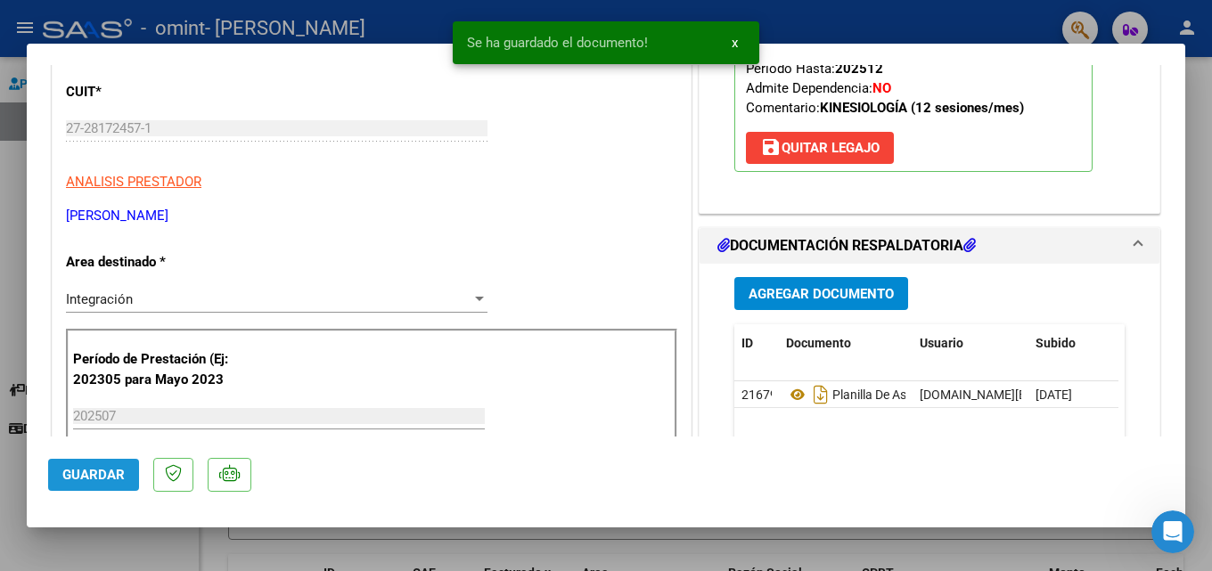
click at [103, 477] on span "Guardar" at bounding box center [93, 475] width 62 height 16
click at [1211, 184] on div at bounding box center [606, 285] width 1212 height 571
type input "$ 0,00"
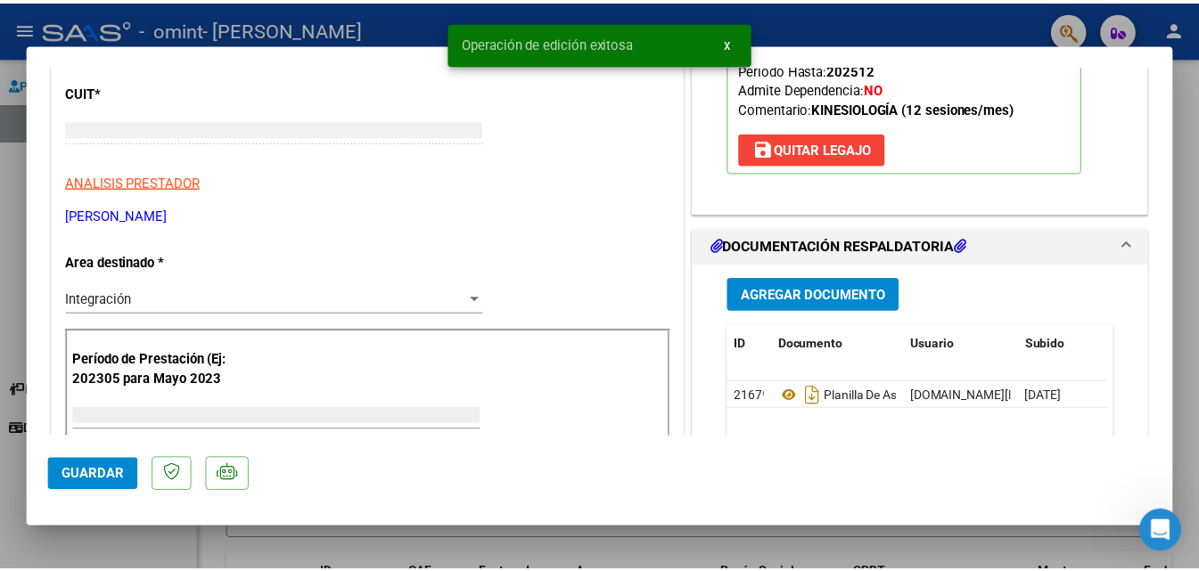
scroll to position [213, 0]
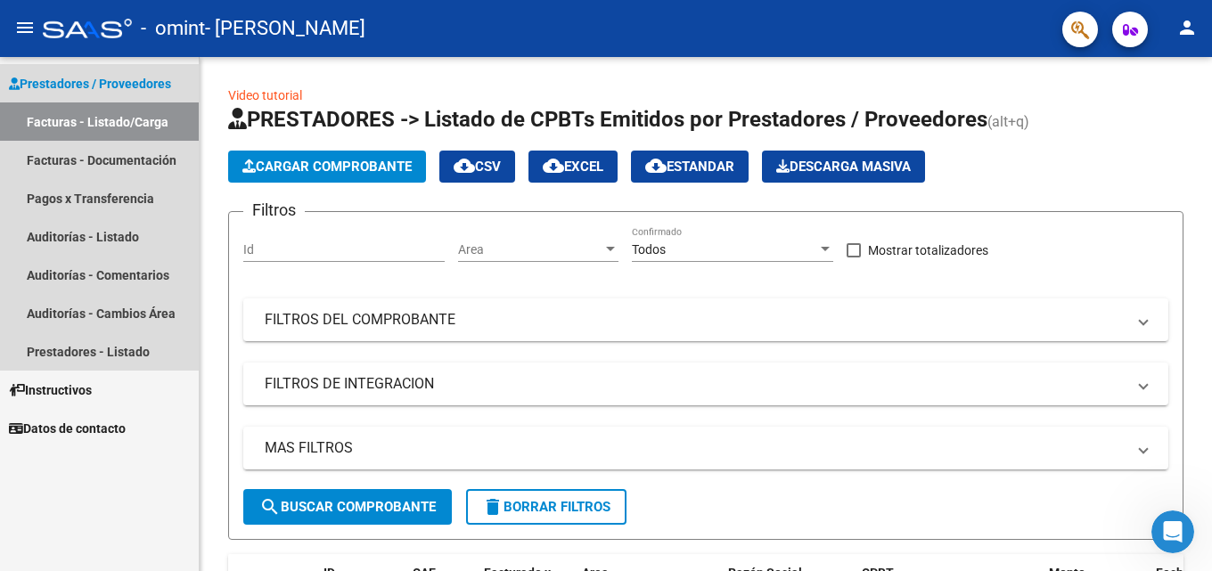
click at [70, 120] on link "Facturas - Listado/Carga" at bounding box center [99, 121] width 199 height 38
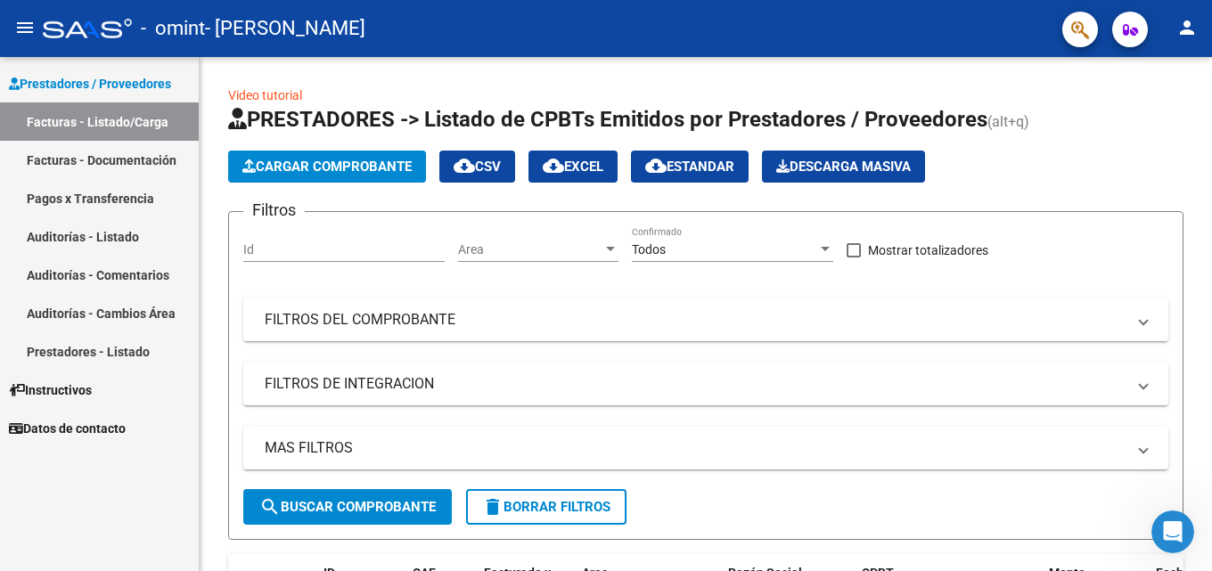
click at [94, 124] on link "Facturas - Listado/Carga" at bounding box center [99, 121] width 199 height 38
click at [1188, 27] on mat-icon "person" at bounding box center [1186, 27] width 21 height 21
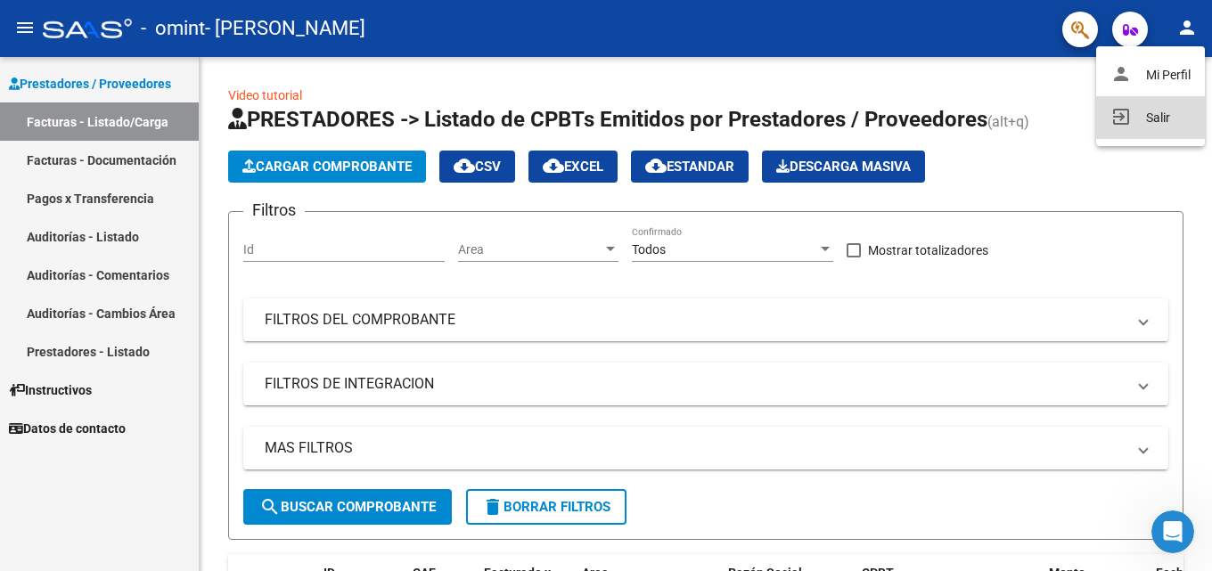
click at [1145, 105] on button "exit_to_app Salir" at bounding box center [1150, 117] width 109 height 43
